Goal: Information Seeking & Learning: Learn about a topic

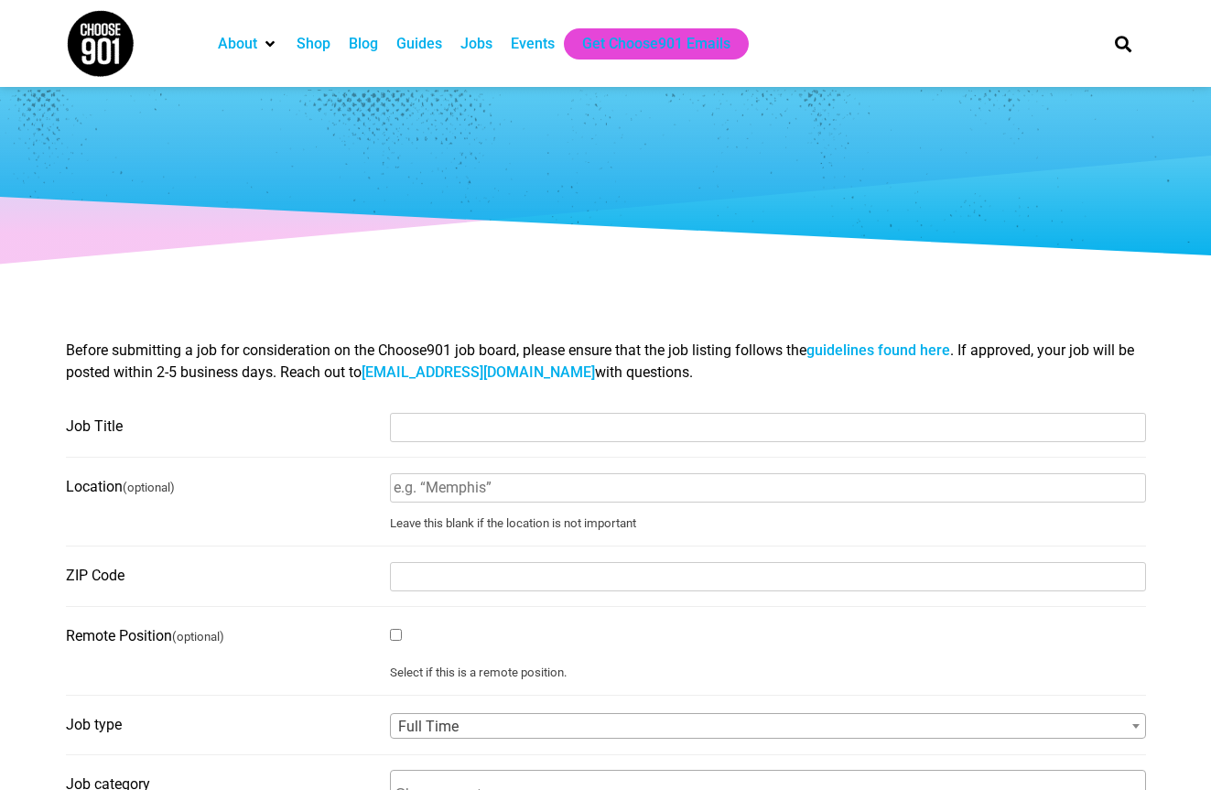
select select
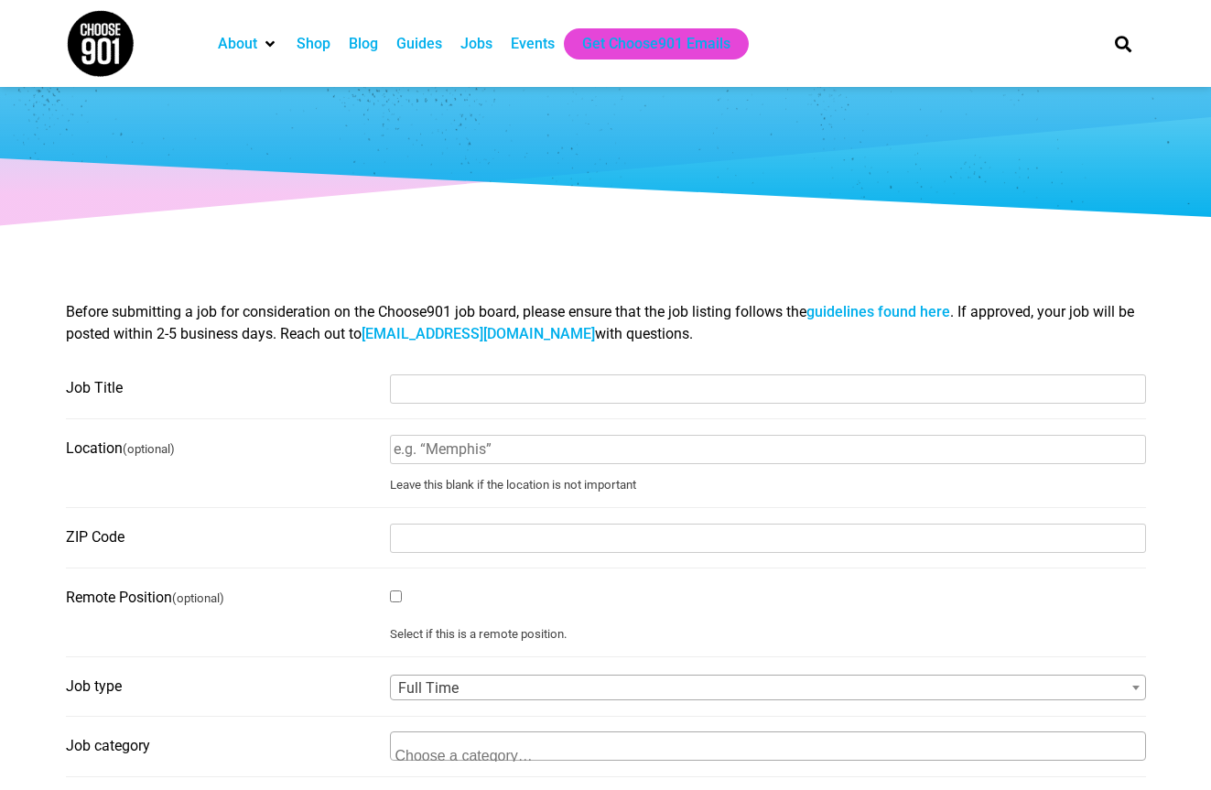
scroll to position [51, 0]
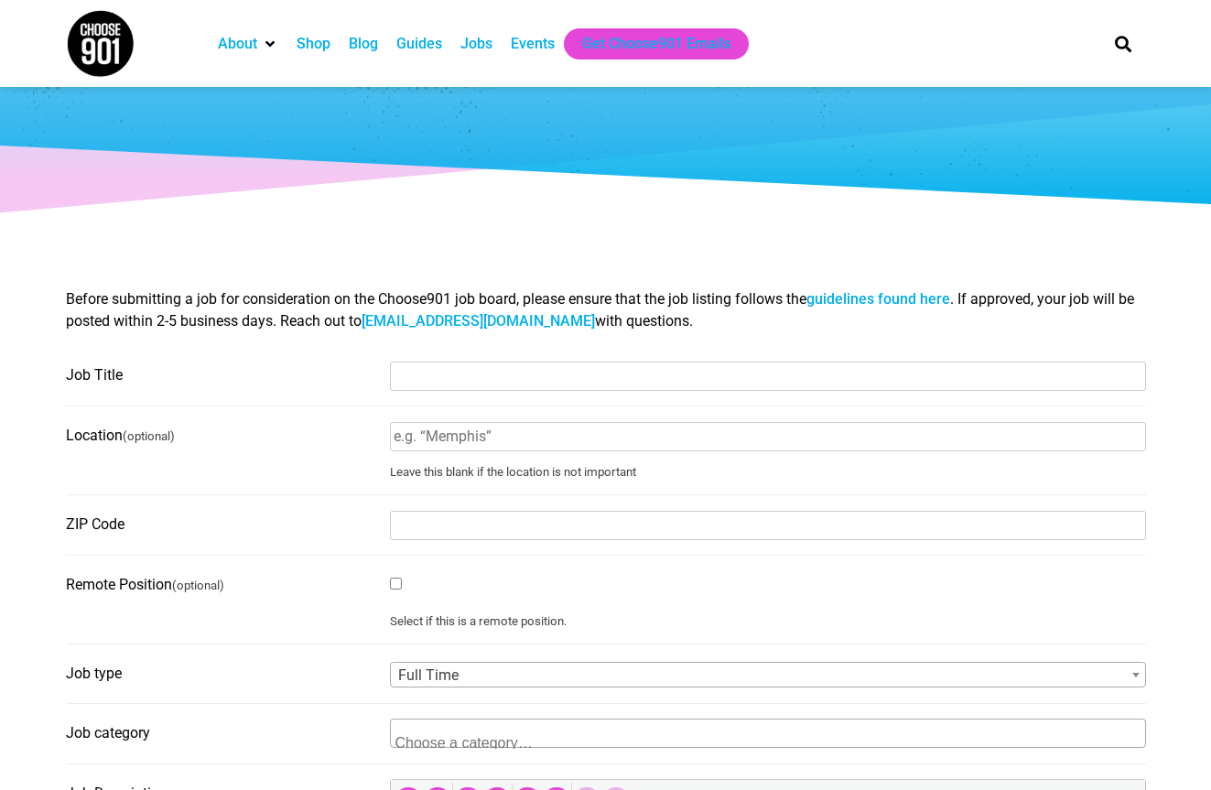
click at [490, 44] on div "Jobs" at bounding box center [476, 44] width 32 height 22
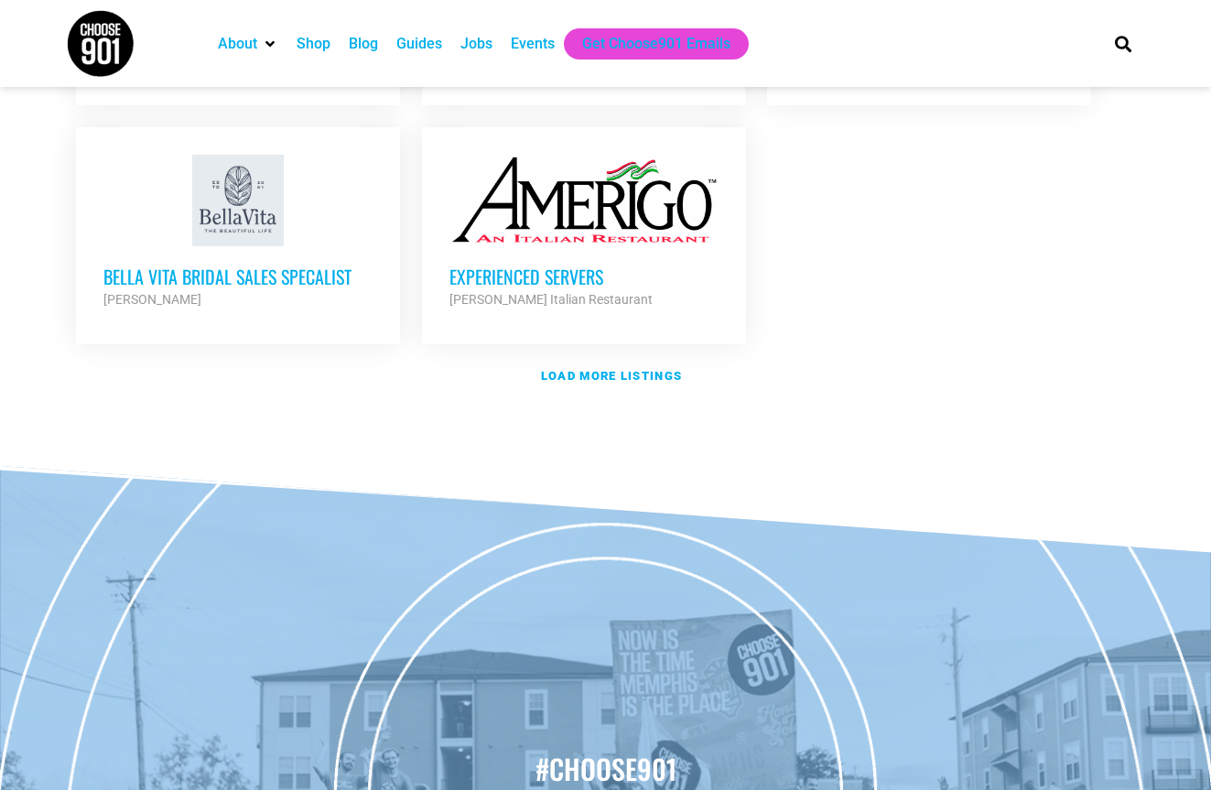
scroll to position [2299, 0]
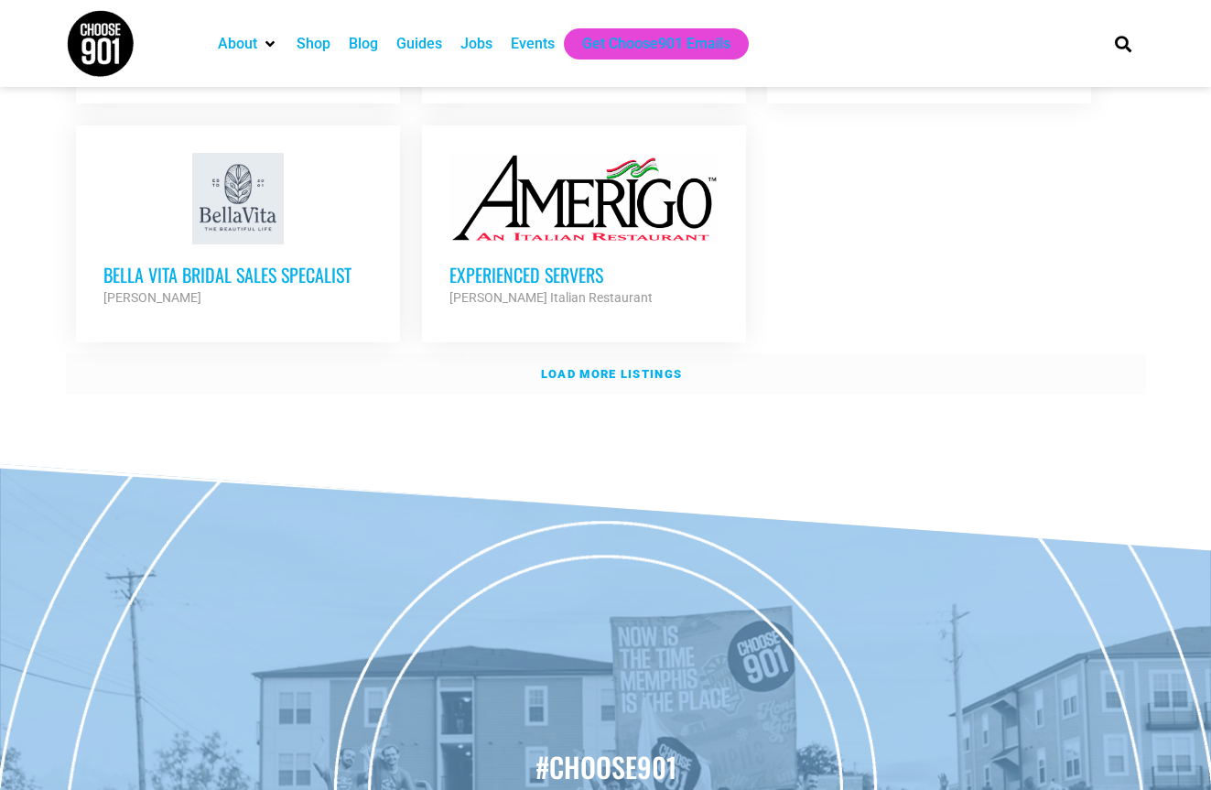
click at [634, 367] on strong "Load more listings" at bounding box center [611, 374] width 141 height 14
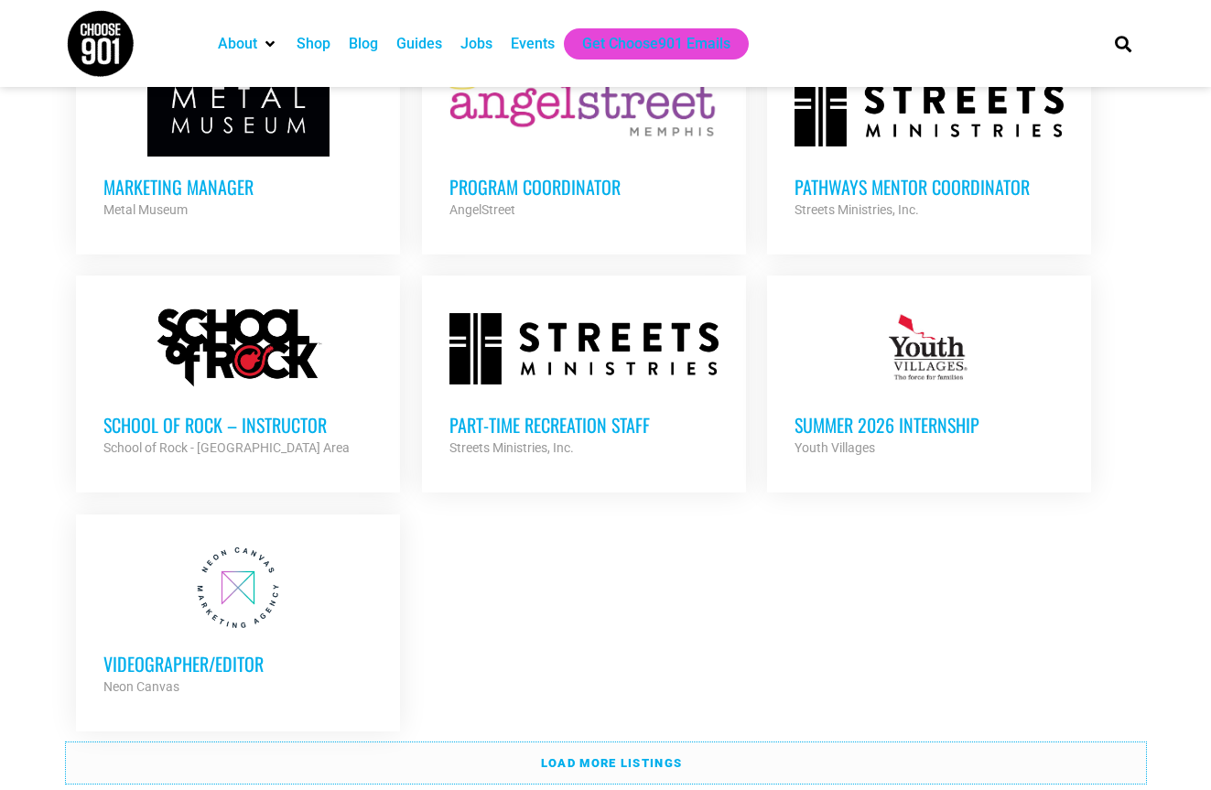
scroll to position [3677, 0]
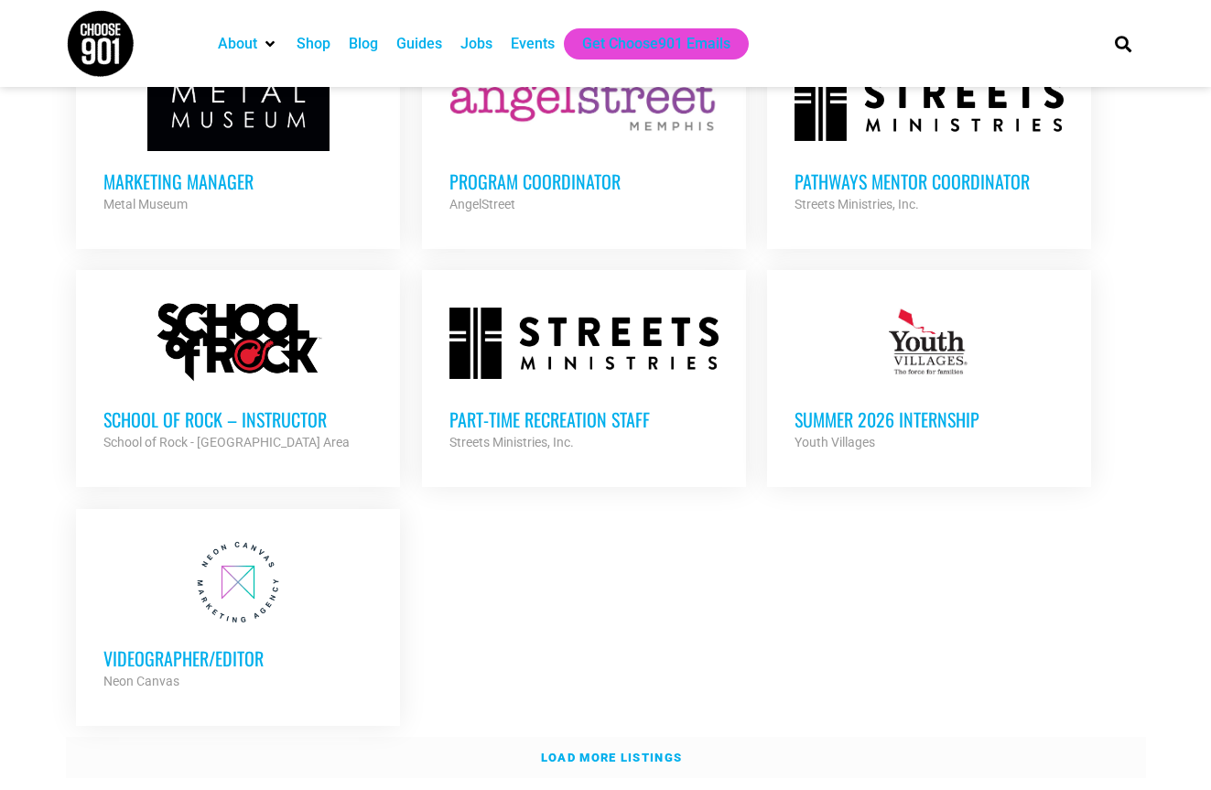
click at [610, 737] on link "Load more listings" at bounding box center [606, 758] width 1080 height 42
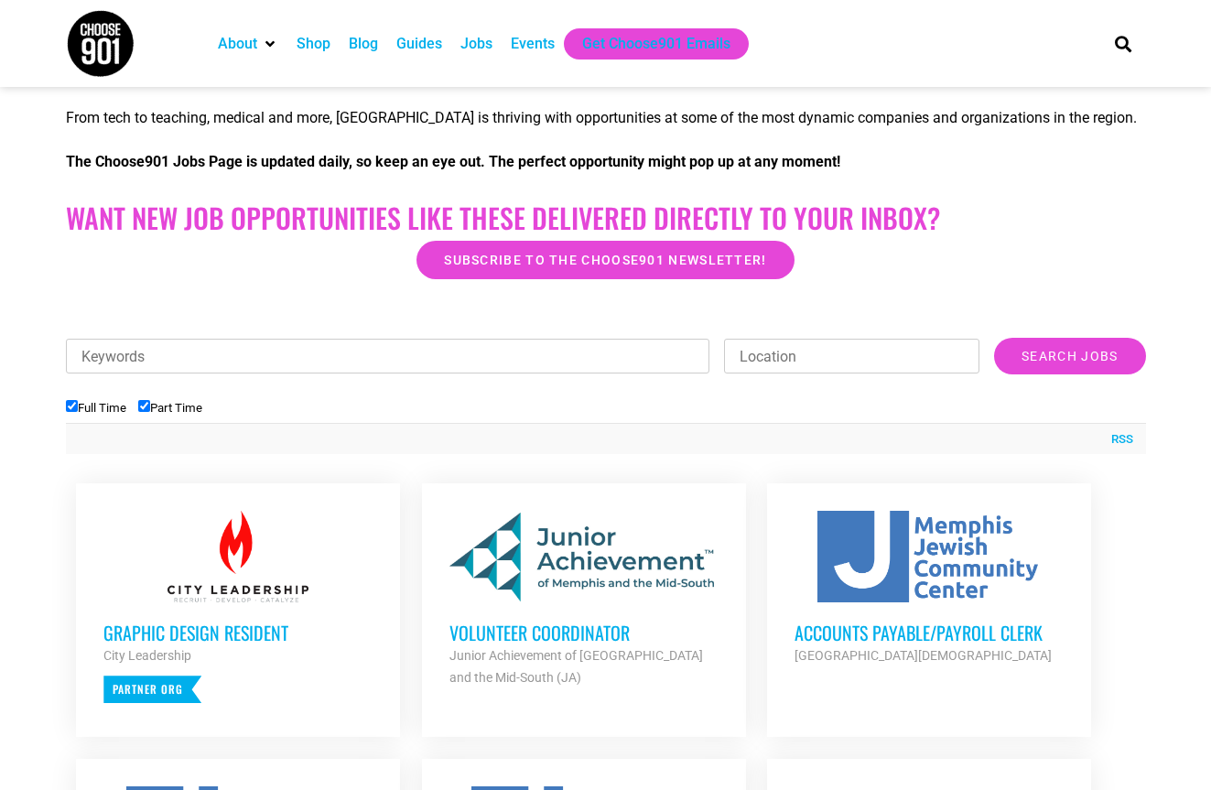
scroll to position [352, 0]
